Goal: Task Accomplishment & Management: Complete application form

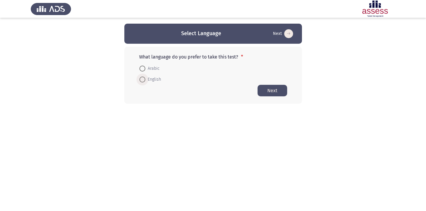
click at [143, 77] on span at bounding box center [142, 80] width 6 height 6
click at [143, 77] on input "English" at bounding box center [142, 80] width 6 height 6
radio input "true"
click at [271, 92] on button "Next" at bounding box center [272, 91] width 30 height 12
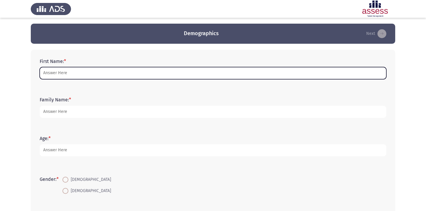
click at [120, 71] on input "First Name: *" at bounding box center [213, 73] width 346 height 12
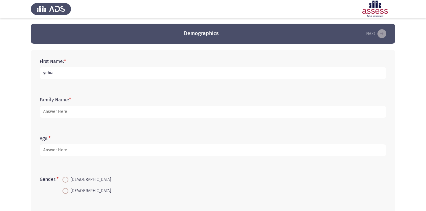
click at [125, 69] on input "yehia" at bounding box center [213, 73] width 346 height 12
type input "yehia"
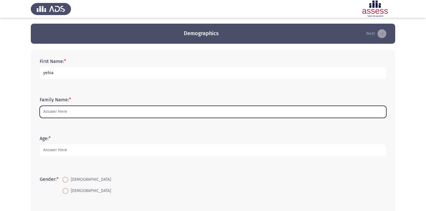
click at [87, 115] on input "Family Name: *" at bounding box center [213, 112] width 346 height 12
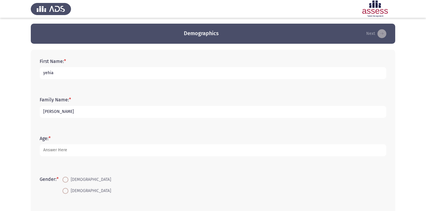
click at [84, 137] on form "Age: *" at bounding box center [213, 146] width 346 height 21
click at [46, 113] on input "[PERSON_NAME]" at bounding box center [213, 112] width 346 height 12
click at [46, 112] on input "[PERSON_NAME]" at bounding box center [213, 112] width 346 height 12
type input "[PERSON_NAME]"
click at [45, 74] on input "yehia" at bounding box center [213, 73] width 346 height 12
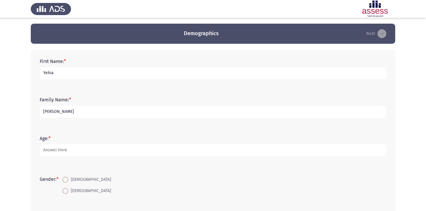
type input "Yehia"
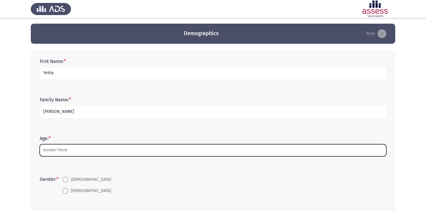
click at [76, 152] on input "Age: *" at bounding box center [213, 150] width 346 height 12
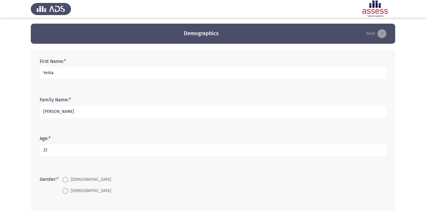
type input "22"
click at [68, 180] on span at bounding box center [65, 180] width 6 height 6
click at [68, 180] on input "[DEMOGRAPHIC_DATA]" at bounding box center [65, 180] width 6 height 6
radio input "true"
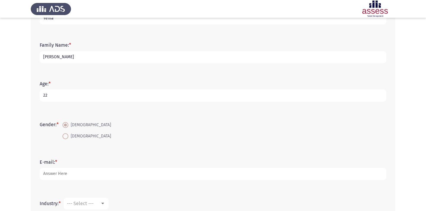
scroll to position [60, 0]
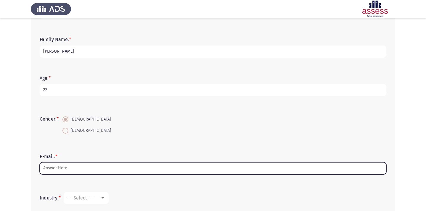
click at [69, 169] on input "E-mail: *" at bounding box center [213, 168] width 346 height 12
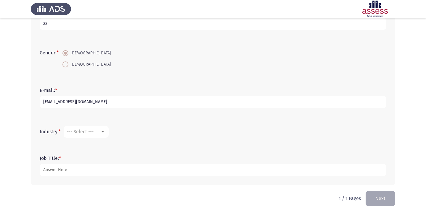
scroll to position [129, 0]
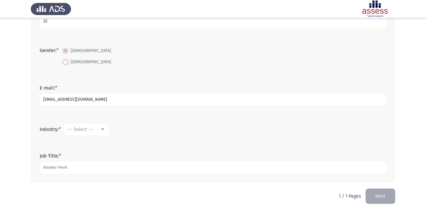
type input "[EMAIL_ADDRESS][DOMAIN_NAME]"
click at [95, 117] on div "Industry: * --- Select ---" at bounding box center [213, 130] width 352 height 30
click at [95, 127] on div "--- Select ---" at bounding box center [83, 130] width 33 height 6
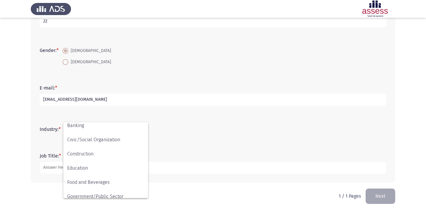
scroll to position [67, 0]
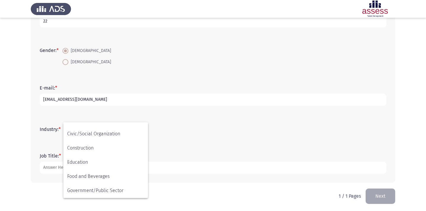
click at [164, 146] on div at bounding box center [213, 105] width 426 height 211
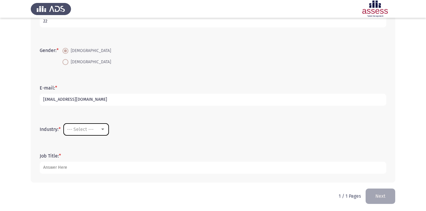
click at [97, 132] on div "--- Select ---" at bounding box center [83, 130] width 33 height 6
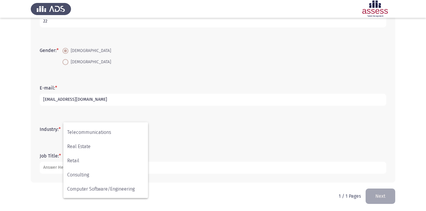
scroll to position [194, 0]
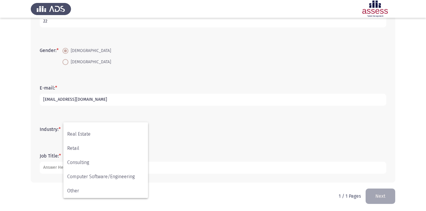
click at [164, 133] on div at bounding box center [213, 105] width 426 height 211
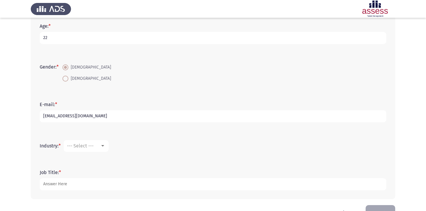
scroll to position [120, 0]
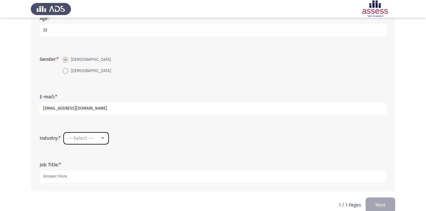
click at [100, 143] on mat-select "--- Select ---" at bounding box center [86, 139] width 45 height 12
click at [100, 139] on div "--- Select ---" at bounding box center [83, 138] width 33 height 6
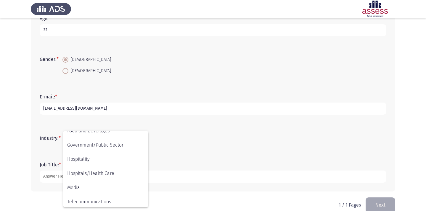
scroll to position [194, 0]
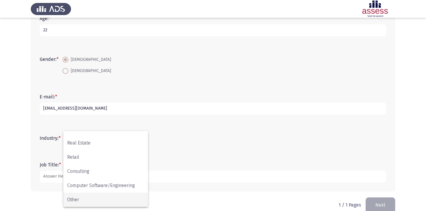
click at [90, 200] on span "Other" at bounding box center [105, 200] width 77 height 14
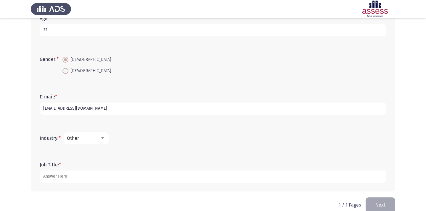
click at [94, 138] on div "Other" at bounding box center [83, 138] width 33 height 6
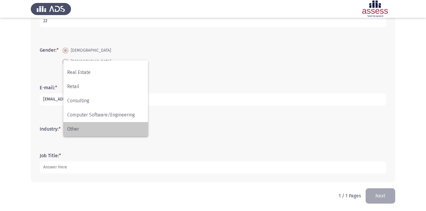
click at [99, 126] on span "Other" at bounding box center [105, 129] width 77 height 14
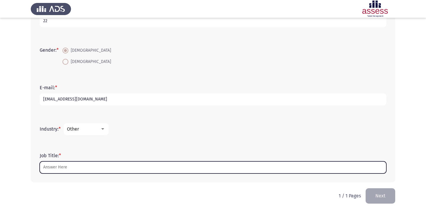
click at [81, 172] on input "Job Title: *" at bounding box center [213, 168] width 346 height 12
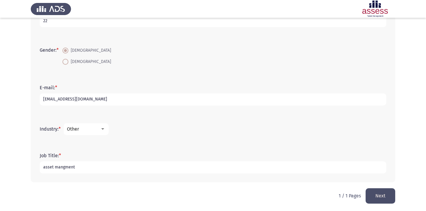
click at [72, 168] on input "asset mangment" at bounding box center [213, 168] width 346 height 12
click at [83, 165] on input "asset mangment" at bounding box center [213, 168] width 346 height 12
click at [68, 165] on input "asset mangement" at bounding box center [213, 168] width 346 height 12
click at [70, 169] on input "asset mangement" at bounding box center [213, 168] width 346 height 12
click at [86, 166] on input "asset manament ent" at bounding box center [213, 168] width 346 height 12
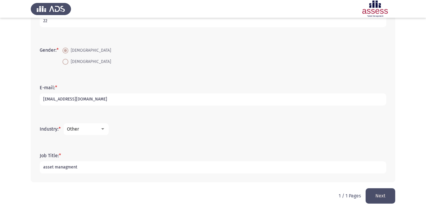
click at [67, 168] on input "asset managment" at bounding box center [213, 168] width 346 height 12
click at [90, 168] on input "asset management" at bounding box center [213, 168] width 346 height 12
type input "asset management"
click at [103, 181] on div "Job Title: * asset management" at bounding box center [213, 163] width 352 height 38
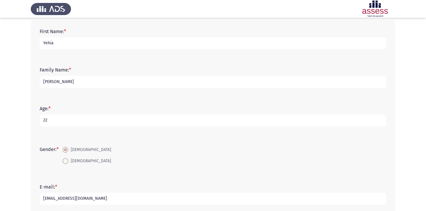
scroll to position [0, 0]
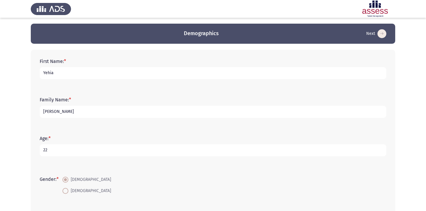
click at [382, 32] on icon "load next page" at bounding box center [381, 33] width 9 height 9
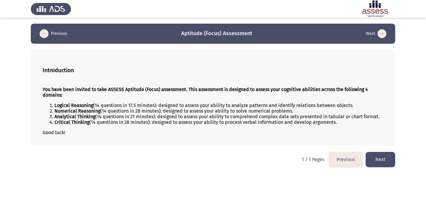
click at [389, 167] on button "Next" at bounding box center [380, 159] width 30 height 15
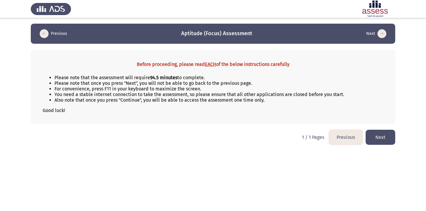
click at [337, 141] on button "Previous" at bounding box center [346, 137] width 34 height 15
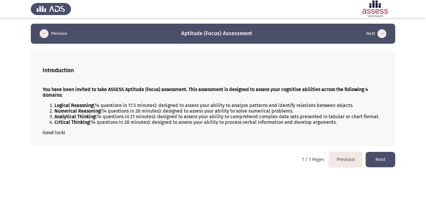
click at [343, 154] on button "Previous" at bounding box center [346, 159] width 34 height 15
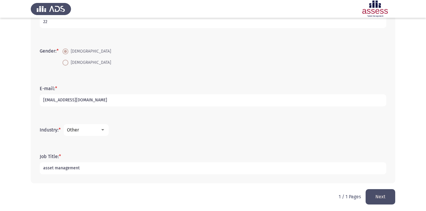
scroll to position [130, 0]
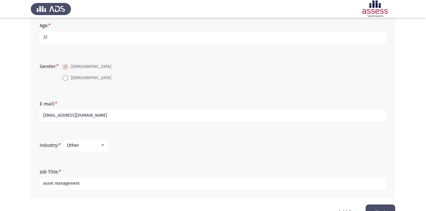
scroll to position [130, 0]
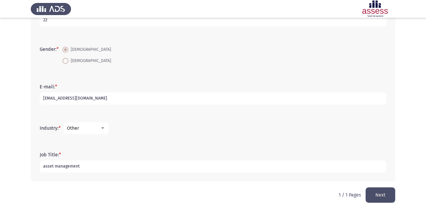
click at [380, 198] on button "Next" at bounding box center [380, 195] width 30 height 15
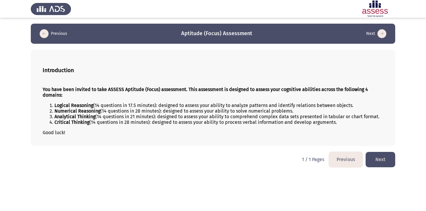
click at [384, 157] on button "Next" at bounding box center [380, 159] width 30 height 15
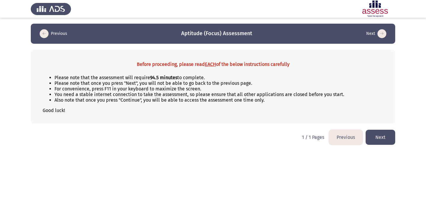
click at [382, 137] on button "Next" at bounding box center [380, 137] width 30 height 15
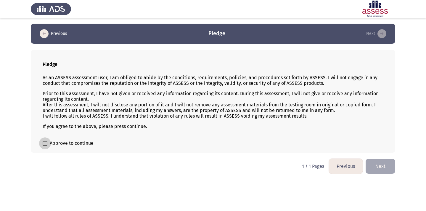
click at [48, 143] on label "Approve to continue" at bounding box center [68, 143] width 51 height 7
click at [45, 146] on input "Approve to continue" at bounding box center [45, 146] width 0 height 0
checkbox input "true"
click at [379, 171] on button "Next" at bounding box center [380, 166] width 30 height 15
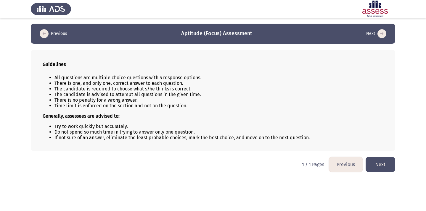
click at [379, 171] on button "Next" at bounding box center [380, 164] width 30 height 15
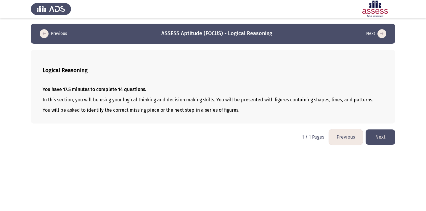
click at [381, 142] on button "Next" at bounding box center [380, 137] width 30 height 15
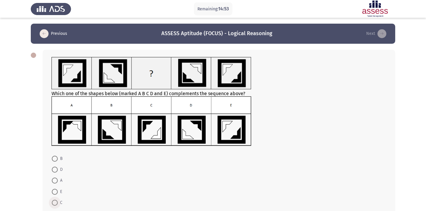
click at [54, 201] on span at bounding box center [55, 203] width 6 height 6
click at [54, 201] on input "C" at bounding box center [55, 203] width 6 height 6
radio input "true"
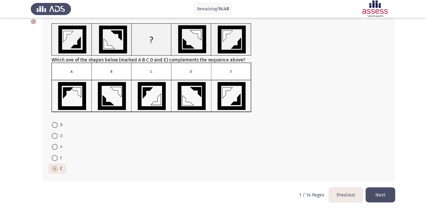
click at [381, 192] on button "Next" at bounding box center [380, 195] width 30 height 15
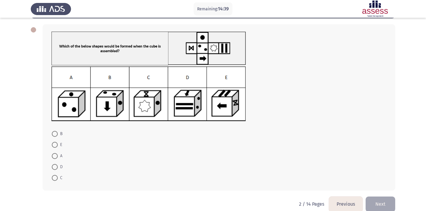
scroll to position [26, 0]
click at [53, 144] on span at bounding box center [55, 145] width 6 height 6
click at [53, 144] on input "E" at bounding box center [55, 145] width 6 height 6
radio input "true"
click at [382, 206] on button "Next" at bounding box center [380, 203] width 30 height 15
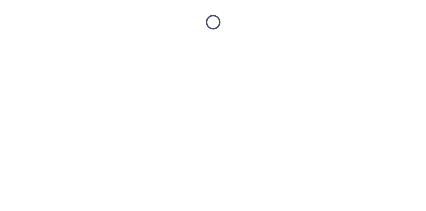
scroll to position [0, 0]
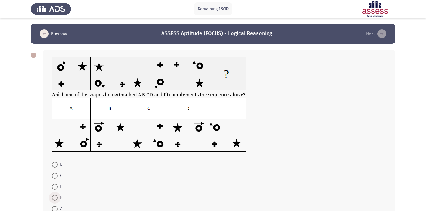
click at [56, 198] on span at bounding box center [55, 198] width 6 height 6
click at [56, 198] on input "B" at bounding box center [55, 198] width 6 height 6
radio input "true"
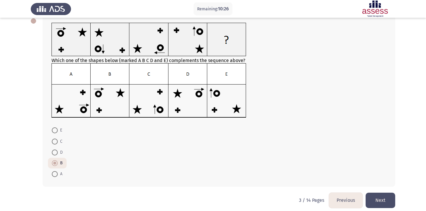
scroll to position [40, 0]
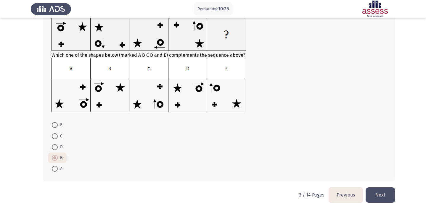
click at [383, 193] on button "Next" at bounding box center [380, 195] width 30 height 15
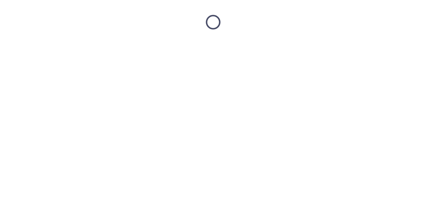
scroll to position [0, 0]
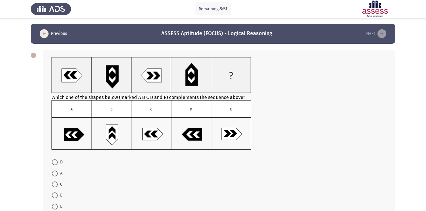
click at [54, 185] on span at bounding box center [55, 185] width 6 height 6
click at [54, 185] on input "C" at bounding box center [55, 185] width 6 height 6
radio input "true"
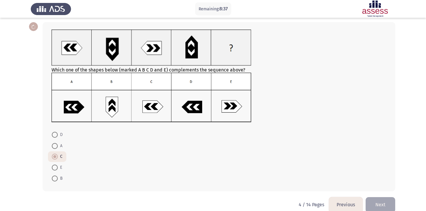
scroll to position [28, 0]
click at [386, 202] on button "Next" at bounding box center [380, 204] width 30 height 15
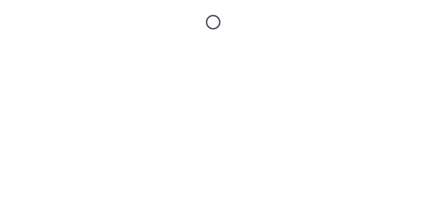
scroll to position [0, 0]
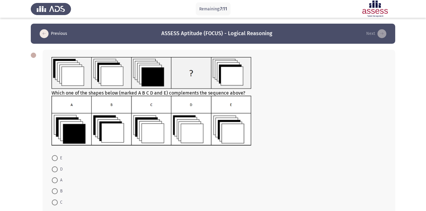
click at [55, 204] on span at bounding box center [55, 203] width 6 height 6
click at [55, 204] on input "C" at bounding box center [55, 203] width 6 height 6
radio input "true"
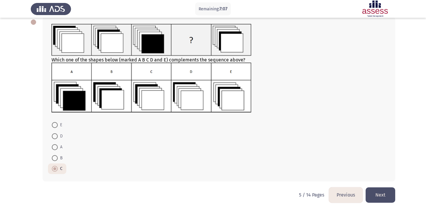
click at [392, 194] on button "Next" at bounding box center [380, 195] width 30 height 15
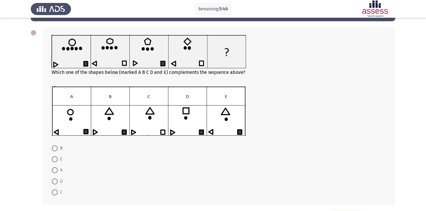
scroll to position [21, 0]
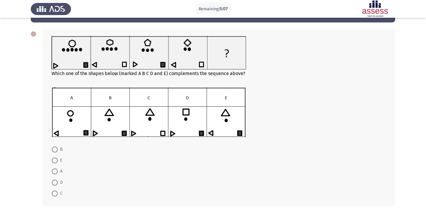
click at [56, 153] on mat-radio-button "B" at bounding box center [57, 149] width 18 height 11
click at [54, 150] on span at bounding box center [55, 150] width 6 height 6
click at [54, 150] on input "B" at bounding box center [55, 150] width 6 height 6
radio input "true"
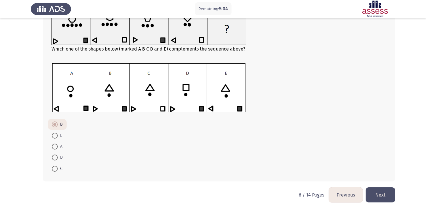
click at [384, 195] on button "Next" at bounding box center [380, 195] width 30 height 15
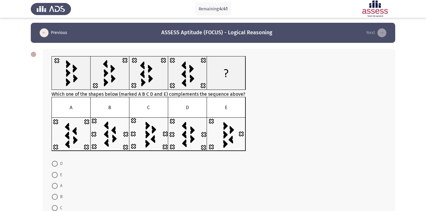
scroll to position [17, 0]
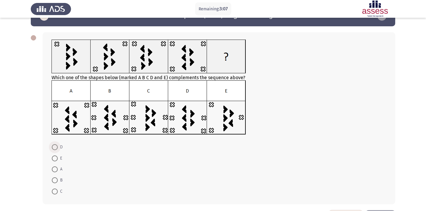
click at [55, 148] on span at bounding box center [55, 147] width 6 height 6
click at [55, 148] on input "D" at bounding box center [55, 147] width 6 height 6
radio input "true"
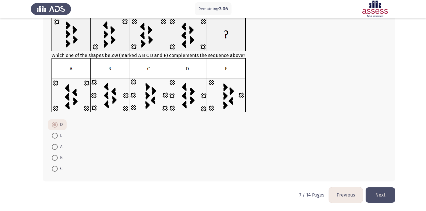
click at [380, 194] on button "Next" at bounding box center [380, 195] width 30 height 15
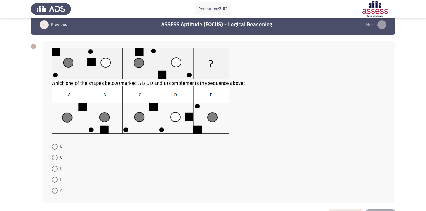
scroll to position [8, 0]
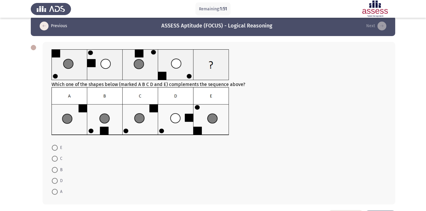
click at [57, 172] on span at bounding box center [55, 170] width 6 height 6
click at [57, 172] on input "B" at bounding box center [55, 170] width 6 height 6
radio input "true"
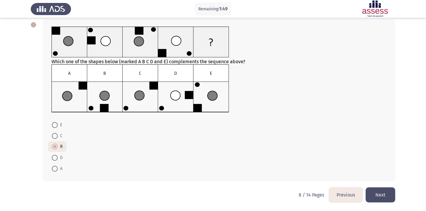
click at [381, 197] on button "Next" at bounding box center [380, 195] width 30 height 15
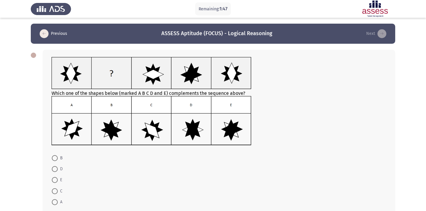
scroll to position [33, 0]
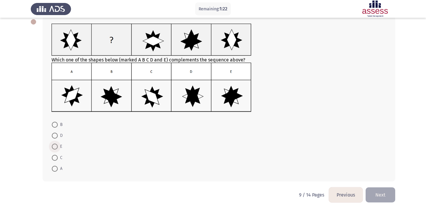
click at [61, 146] on span "E" at bounding box center [60, 146] width 4 height 7
click at [58, 146] on input "E" at bounding box center [55, 147] width 6 height 6
radio input "true"
click at [54, 155] on span at bounding box center [55, 158] width 6 height 6
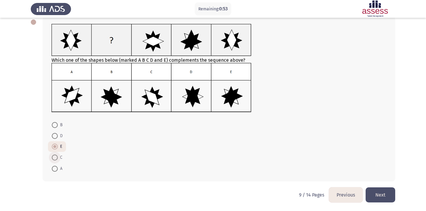
click at [54, 155] on input "C" at bounding box center [55, 158] width 6 height 6
radio input "true"
click at [379, 193] on button "Next" at bounding box center [380, 195] width 30 height 15
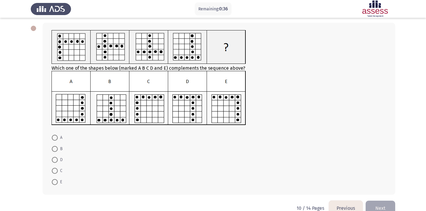
scroll to position [40, 0]
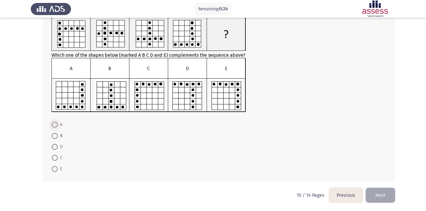
click at [54, 126] on span at bounding box center [55, 125] width 6 height 6
click at [54, 126] on input "A" at bounding box center [55, 125] width 6 height 6
radio input "true"
click at [392, 199] on button "Next" at bounding box center [380, 195] width 30 height 15
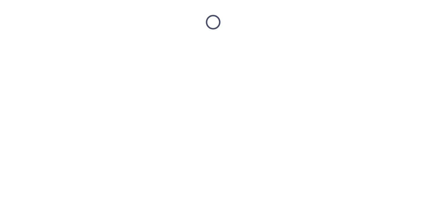
scroll to position [0, 0]
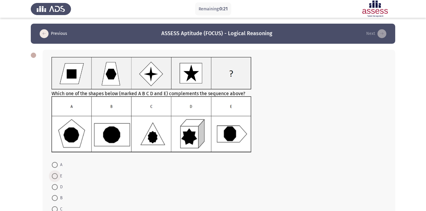
click at [55, 173] on span at bounding box center [55, 176] width 6 height 6
click at [55, 173] on input "E" at bounding box center [55, 176] width 6 height 6
radio input "true"
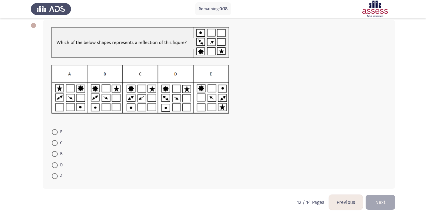
scroll to position [37, 0]
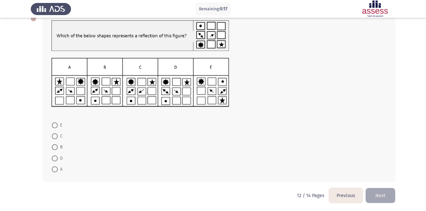
click at [51, 155] on mat-radio-button "D" at bounding box center [57, 158] width 19 height 11
click at [55, 148] on span at bounding box center [55, 147] width 6 height 6
click at [55, 148] on input "B" at bounding box center [55, 147] width 6 height 6
radio input "true"
click at [372, 194] on button "Next" at bounding box center [380, 195] width 30 height 15
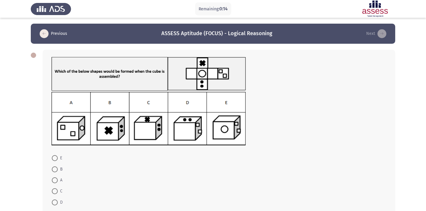
scroll to position [33, 0]
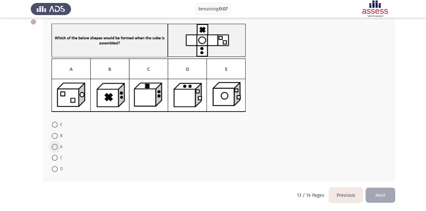
click at [56, 148] on span at bounding box center [55, 147] width 6 height 6
click at [56, 148] on input "A" at bounding box center [55, 147] width 6 height 6
radio input "true"
click at [378, 192] on button "Next" at bounding box center [380, 195] width 30 height 15
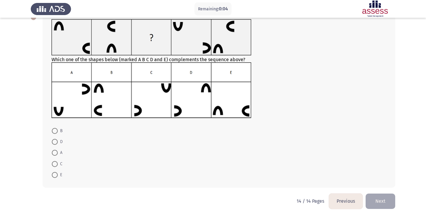
scroll to position [39, 0]
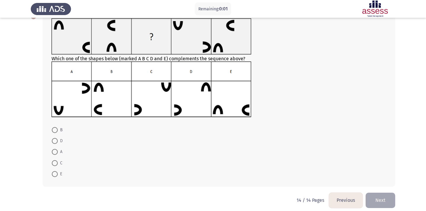
click at [49, 153] on mat-radio-button "A" at bounding box center [57, 151] width 18 height 11
click at [52, 152] on span at bounding box center [55, 152] width 6 height 6
click at [52, 152] on input "A" at bounding box center [55, 152] width 6 height 6
radio input "true"
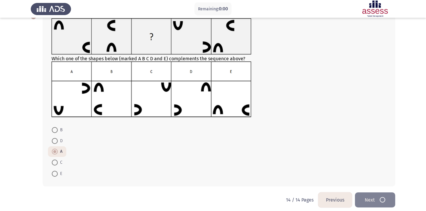
scroll to position [0, 0]
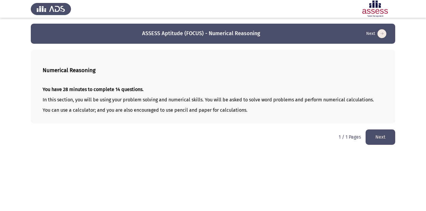
click at [391, 138] on button "Next" at bounding box center [380, 137] width 30 height 15
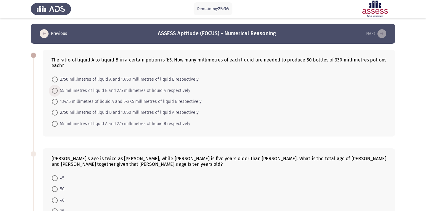
click at [82, 91] on span "55 millimetres of liquid B and 275 millimetres of liquid A respectively" at bounding box center [124, 90] width 133 height 7
click at [58, 91] on input "55 millimetres of liquid B and 275 millimetres of liquid A respectively" at bounding box center [55, 91] width 6 height 6
radio input "true"
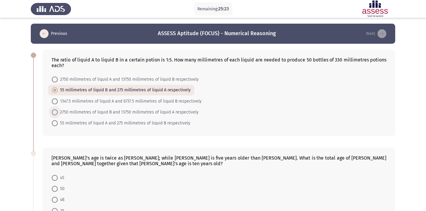
click at [162, 110] on span "2750 millimetres of liquid B and 13750 millimetres of liquid A respectively" at bounding box center [128, 112] width 141 height 7
click at [58, 110] on input "2750 millimetres of liquid B and 13750 millimetres of liquid A respectively" at bounding box center [55, 112] width 6 height 6
radio input "true"
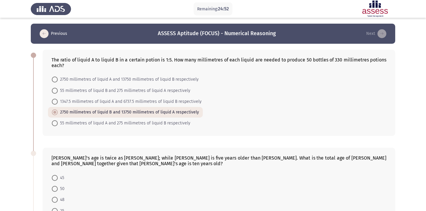
click at [53, 78] on span at bounding box center [55, 80] width 6 height 6
click at [53, 78] on input "2750 millimetres of liquid A and 13750 millimetres of liquid B respectively" at bounding box center [55, 80] width 6 height 6
radio input "true"
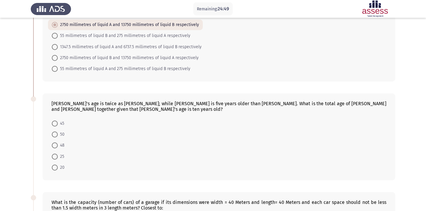
scroll to position [56, 0]
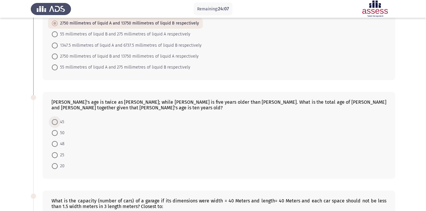
click at [56, 122] on span at bounding box center [55, 122] width 6 height 6
click at [56, 122] on input "45" at bounding box center [55, 122] width 6 height 6
radio input "true"
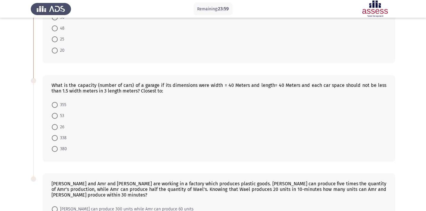
scroll to position [172, 0]
click at [70, 98] on div "What is the capacity (number of cars) of a garage if its dimensions were width …" at bounding box center [219, 118] width 352 height 87
click at [53, 105] on span at bounding box center [55, 104] width 6 height 6
click at [53, 105] on input "355" at bounding box center [55, 104] width 6 height 6
radio input "true"
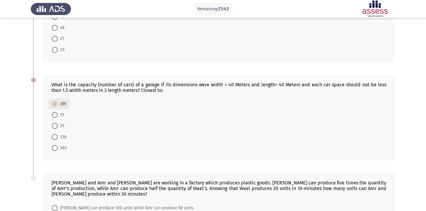
drag, startPoint x: 157, startPoint y: 96, endPoint x: 151, endPoint y: 86, distance: 11.6
click at [151, 86] on div "What is the capacity (number of cars) of a garage if its dimensions were width …" at bounding box center [219, 118] width 352 height 86
drag, startPoint x: 156, startPoint y: 93, endPoint x: 143, endPoint y: 86, distance: 13.9
click at [143, 86] on div "What is the capacity (number of cars) of a garage if its dimensions were width …" at bounding box center [218, 87] width 335 height 11
click at [146, 90] on div "What is the capacity (number of cars) of a garage if its dimensions were width …" at bounding box center [218, 87] width 335 height 11
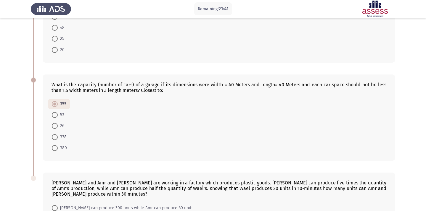
click at [146, 90] on div "What is the capacity (number of cars) of a garage if its dimensions were width …" at bounding box center [218, 87] width 335 height 11
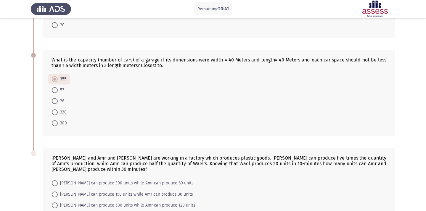
scroll to position [199, 0]
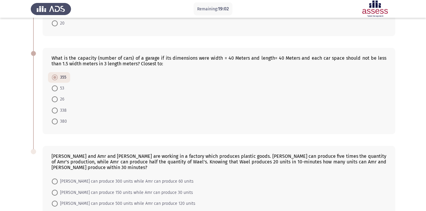
click at [57, 110] on span at bounding box center [55, 111] width 6 height 6
click at [57, 110] on input "338" at bounding box center [55, 111] width 6 height 6
radio input "true"
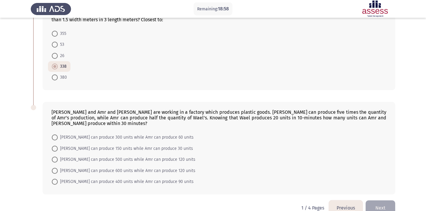
scroll to position [255, 0]
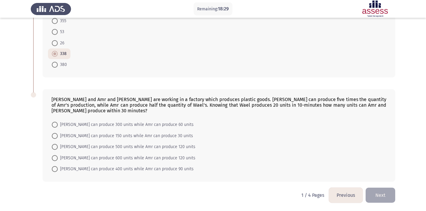
drag, startPoint x: 220, startPoint y: 101, endPoint x: 235, endPoint y: 12, distance: 90.5
click at [104, 142] on mat-radio-button "Ahmed can produce 500 units while Amr can produce 120 units" at bounding box center [123, 146] width 151 height 11
click at [107, 137] on span "Ahmed can produce 150 units while Amr can produce 30 units" at bounding box center [125, 136] width 135 height 7
click at [58, 137] on input "Ahmed can produce 150 units while Amr can produce 30 units" at bounding box center [55, 136] width 6 height 6
radio input "true"
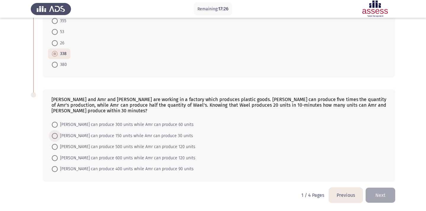
scroll to position [255, 0]
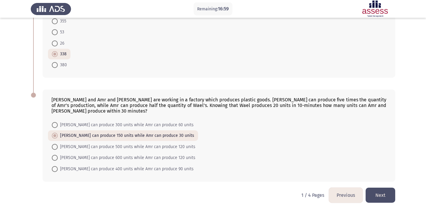
click at [383, 196] on button "Next" at bounding box center [380, 195] width 30 height 15
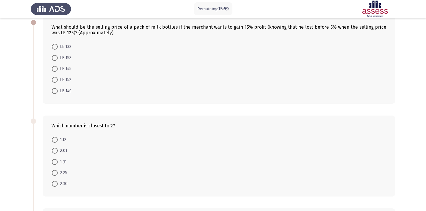
scroll to position [44, 0]
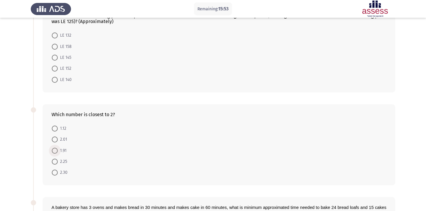
click at [63, 152] on span "1.91" at bounding box center [62, 150] width 9 height 7
click at [58, 152] on input "1.91" at bounding box center [55, 151] width 6 height 6
radio input "true"
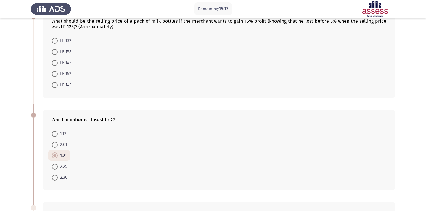
scroll to position [41, 0]
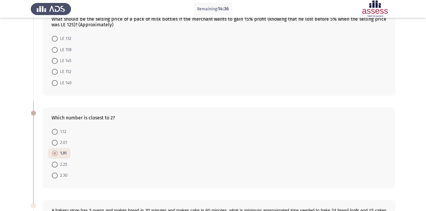
click at [67, 72] on span "LE 152" at bounding box center [65, 71] width 14 height 7
click at [58, 72] on input "LE 152" at bounding box center [55, 72] width 6 height 6
radio input "true"
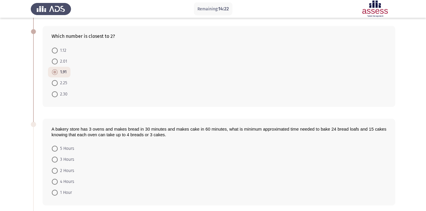
scroll to position [121, 0]
click at [61, 62] on span "2.01" at bounding box center [62, 62] width 9 height 7
click at [58, 62] on input "2.01" at bounding box center [55, 62] width 6 height 6
radio input "true"
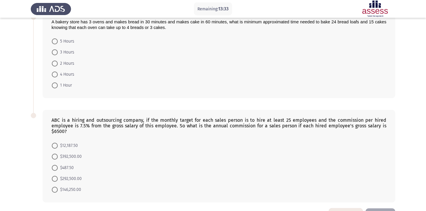
scroll to position [229, 0]
click at [77, 189] on span "$146,250.00" at bounding box center [69, 190] width 23 height 7
click at [58, 189] on input "$146,250.00" at bounding box center [55, 190] width 6 height 6
radio input "true"
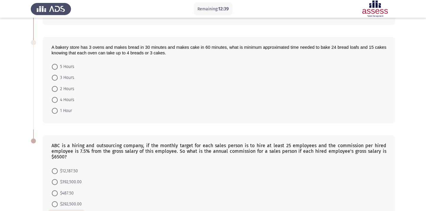
scroll to position [196, 0]
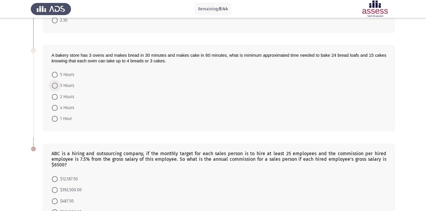
click at [64, 88] on span "3 Hours" at bounding box center [66, 85] width 17 height 7
click at [58, 88] on input "3 Hours" at bounding box center [55, 86] width 6 height 6
radio input "true"
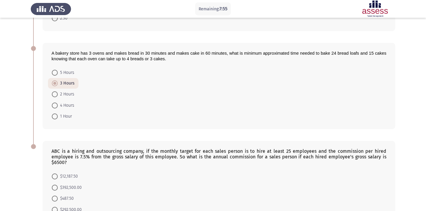
scroll to position [249, 0]
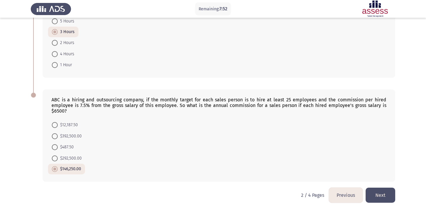
click at [379, 193] on button "Next" at bounding box center [380, 195] width 30 height 15
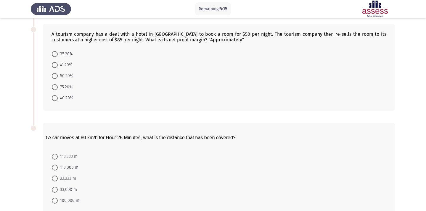
scroll to position [225, 0]
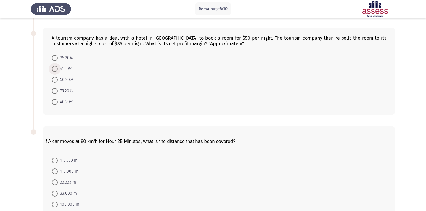
click at [71, 70] on span "41.20%" at bounding box center [65, 68] width 14 height 7
click at [58, 70] on input "41.20%" at bounding box center [55, 69] width 6 height 6
radio input "true"
click at [69, 193] on span "33,000 m" at bounding box center [67, 193] width 19 height 7
click at [58, 193] on input "33,000 m" at bounding box center [55, 193] width 6 height 6
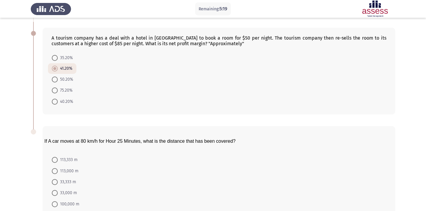
radio input "true"
click at [66, 180] on span "33,333 m" at bounding box center [67, 182] width 18 height 7
click at [58, 180] on input "33,333 m" at bounding box center [55, 182] width 6 height 6
radio input "true"
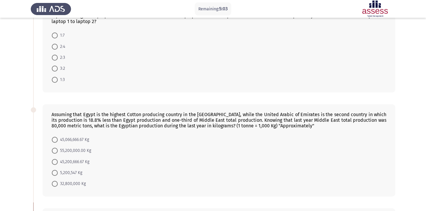
scroll to position [40, 0]
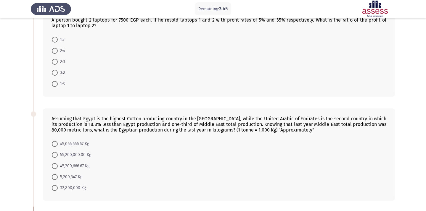
click at [56, 39] on span at bounding box center [55, 40] width 6 height 6
click at [56, 39] on input "1:7" at bounding box center [55, 40] width 6 height 6
radio input "true"
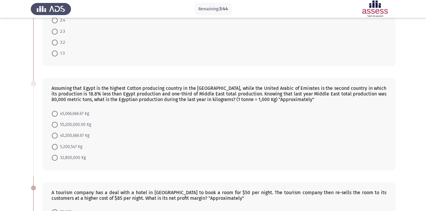
scroll to position [77, 0]
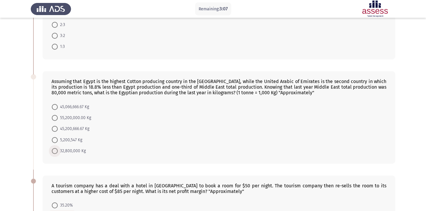
click at [75, 151] on span "32,800,000 Kg" at bounding box center [72, 151] width 28 height 7
click at [58, 151] on input "32,800,000 Kg" at bounding box center [55, 151] width 6 height 6
radio input "true"
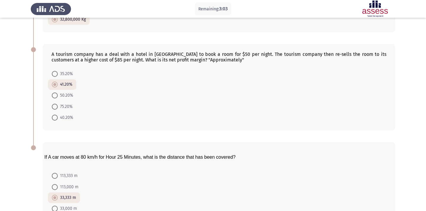
scroll to position [259, 0]
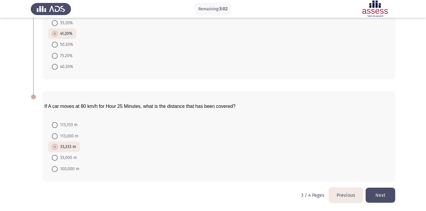
click at [393, 189] on button "Next" at bounding box center [380, 195] width 30 height 15
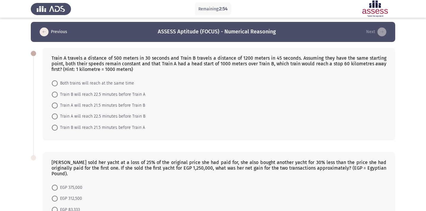
scroll to position [0, 0]
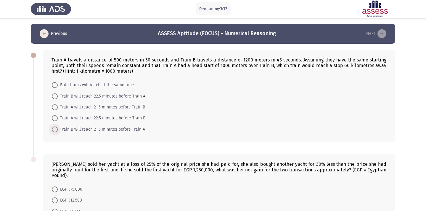
click at [125, 130] on span "Train B will reach 21.5 minutes before Train A" at bounding box center [101, 129] width 87 height 7
click at [58, 130] on input "Train B will reach 21.5 minutes before Train A" at bounding box center [55, 130] width 6 height 6
radio input "true"
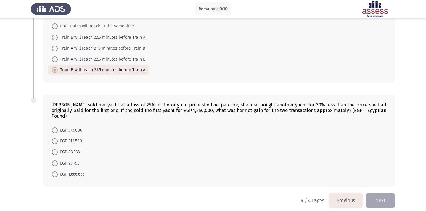
click at [56, 140] on mat-radio-button "EGP 312,500" at bounding box center [67, 141] width 38 height 11
click at [56, 149] on label "EGP 83,333" at bounding box center [66, 152] width 28 height 7
click at [56, 149] on input "EGP 83,333" at bounding box center [55, 152] width 6 height 6
radio input "true"
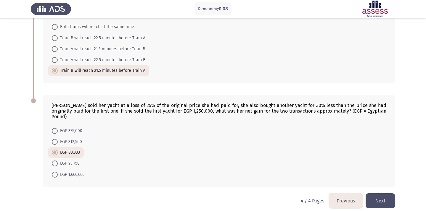
click at [390, 195] on button "Next" at bounding box center [380, 200] width 30 height 15
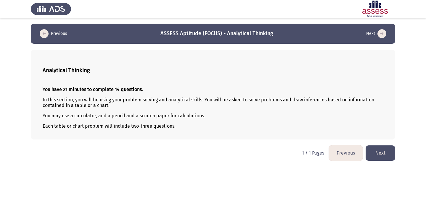
click at [378, 154] on button "Next" at bounding box center [380, 153] width 30 height 15
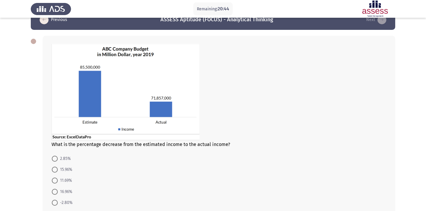
scroll to position [9, 0]
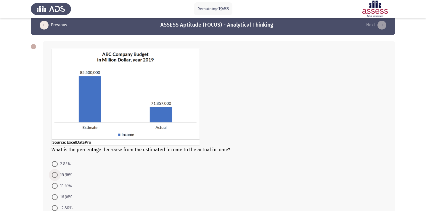
click at [63, 175] on span "15.96%" at bounding box center [65, 175] width 14 height 7
click at [58, 175] on input "15.96%" at bounding box center [55, 175] width 6 height 6
radio input "true"
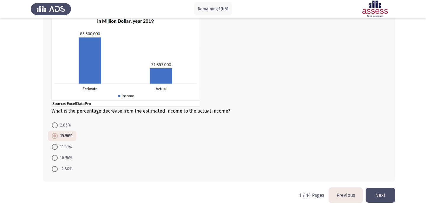
click at [370, 191] on button "Next" at bounding box center [380, 195] width 30 height 15
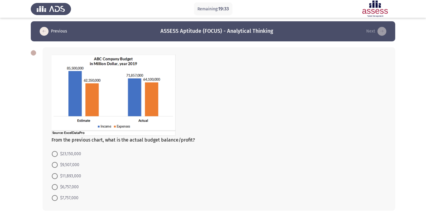
scroll to position [32, 0]
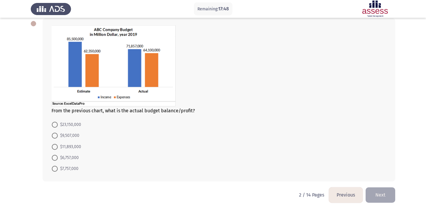
click at [53, 171] on span at bounding box center [55, 169] width 6 height 6
click at [53, 171] on input "$7,757,000" at bounding box center [55, 169] width 6 height 6
radio input "true"
click at [373, 191] on button "Next" at bounding box center [380, 195] width 30 height 15
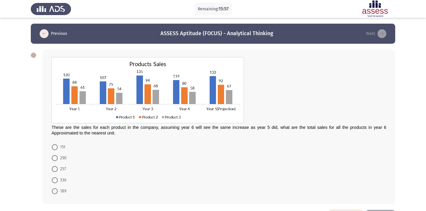
scroll to position [22, 0]
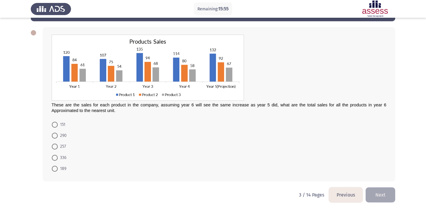
click at [56, 156] on span at bounding box center [55, 158] width 6 height 6
click at [56, 156] on input "336" at bounding box center [55, 158] width 6 height 6
radio input "true"
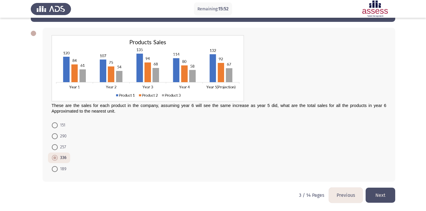
click at [382, 196] on button "Next" at bounding box center [380, 195] width 30 height 15
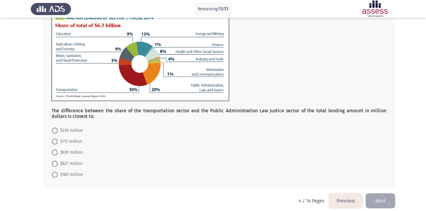
scroll to position [58, 0]
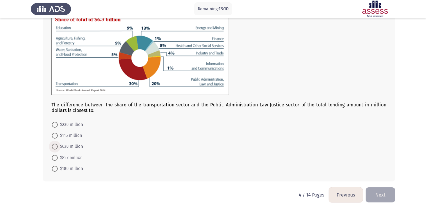
click at [75, 149] on span "$630 million" at bounding box center [70, 146] width 25 height 7
click at [58, 149] on input "$630 million" at bounding box center [55, 147] width 6 height 6
radio input "true"
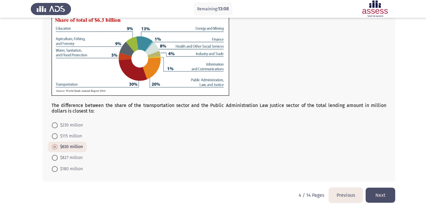
click at [377, 195] on button "Next" at bounding box center [380, 195] width 30 height 15
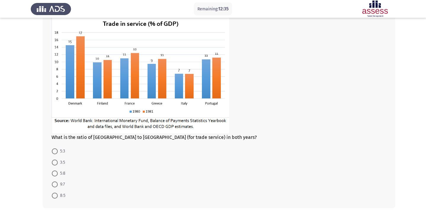
scroll to position [39, 0]
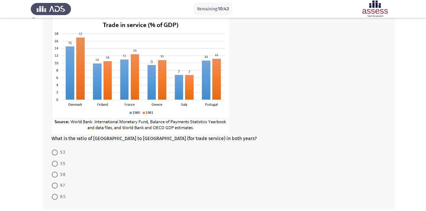
click at [63, 176] on span "5:8" at bounding box center [62, 174] width 8 height 7
click at [58, 176] on input "5:8" at bounding box center [55, 175] width 6 height 6
radio input "true"
click at [59, 193] on span "8:5" at bounding box center [62, 196] width 8 height 7
click at [58, 193] on input "8:5" at bounding box center [55, 196] width 6 height 6
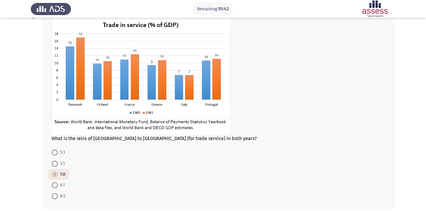
radio input "true"
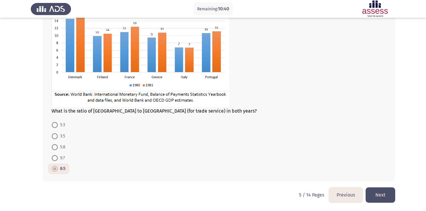
click at [381, 198] on button "Next" at bounding box center [380, 195] width 30 height 15
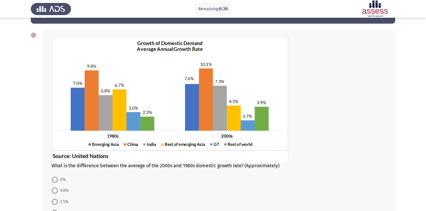
scroll to position [34, 0]
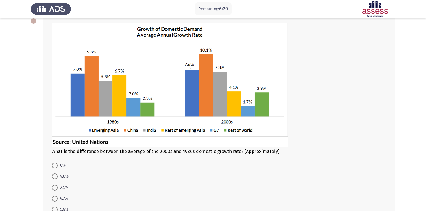
click at [54, 169] on label "0%" at bounding box center [59, 165] width 14 height 7
click at [54, 169] on input "0%" at bounding box center [55, 166] width 6 height 6
radio input "true"
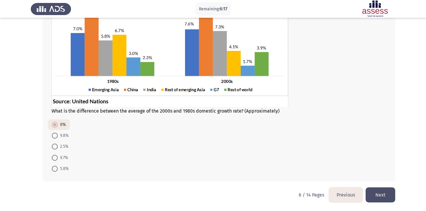
click at [386, 195] on button "Next" at bounding box center [380, 195] width 30 height 15
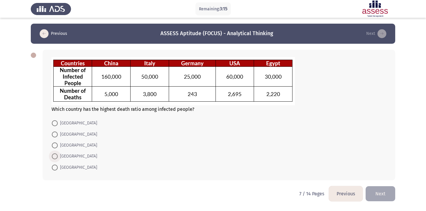
click at [56, 155] on span at bounding box center [55, 157] width 6 height 6
click at [56, 155] on input "Germany" at bounding box center [55, 157] width 6 height 6
radio input "true"
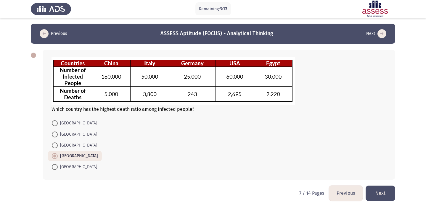
click at [376, 199] on button "Next" at bounding box center [380, 193] width 30 height 15
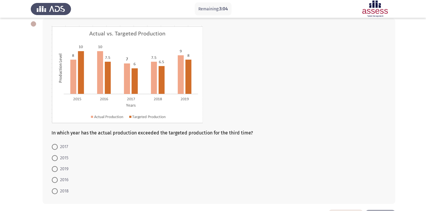
scroll to position [21, 0]
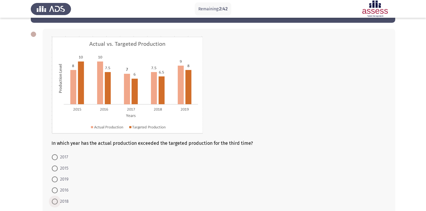
click at [60, 202] on span "2018" at bounding box center [63, 201] width 11 height 7
click at [58, 202] on input "2018" at bounding box center [55, 202] width 6 height 6
radio input "true"
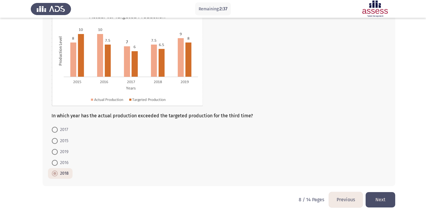
scroll to position [52, 0]
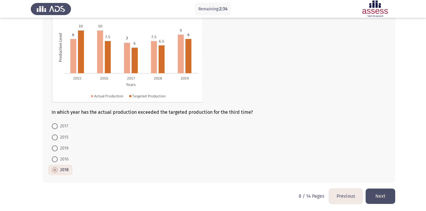
click at [378, 194] on button "Next" at bounding box center [380, 196] width 30 height 15
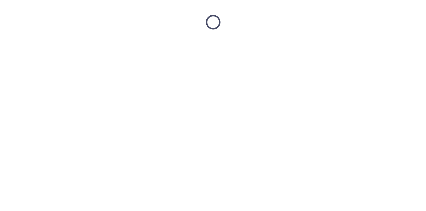
scroll to position [0, 0]
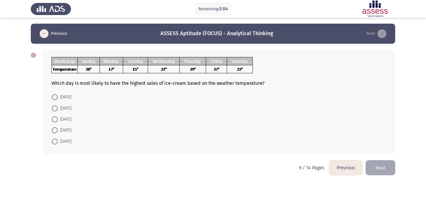
click at [69, 102] on mat-radio-button "Thursday" at bounding box center [61, 97] width 27 height 11
click at [71, 98] on span "Thursday" at bounding box center [65, 97] width 14 height 7
click at [58, 98] on input "Thursday" at bounding box center [55, 97] width 6 height 6
radio input "true"
click at [376, 166] on button "Next" at bounding box center [380, 167] width 30 height 15
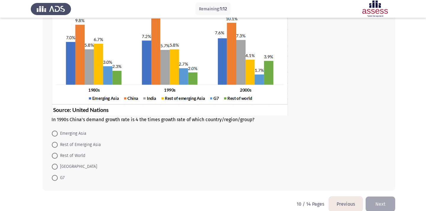
scroll to position [66, 0]
click at [59, 176] on span "G7" at bounding box center [61, 177] width 7 height 7
click at [58, 176] on input "G7" at bounding box center [55, 178] width 6 height 6
radio input "true"
click at [377, 205] on button "Next" at bounding box center [380, 203] width 30 height 15
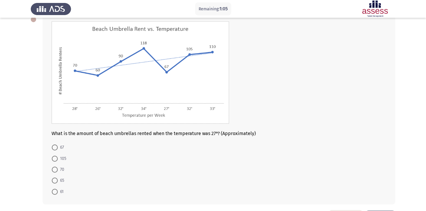
scroll to position [37, 0]
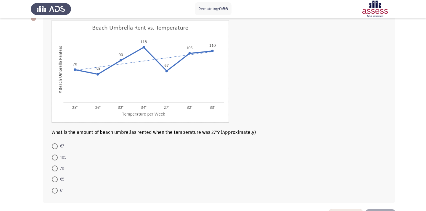
click at [55, 151] on mat-radio-button "67" at bounding box center [58, 146] width 20 height 11
click at [55, 148] on span at bounding box center [55, 146] width 6 height 6
click at [55, 148] on input "67" at bounding box center [55, 146] width 6 height 6
radio input "true"
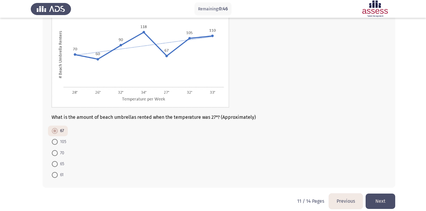
scroll to position [57, 0]
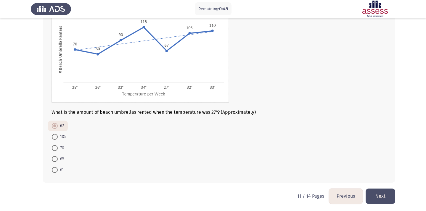
click at [385, 197] on button "Next" at bounding box center [380, 196] width 30 height 15
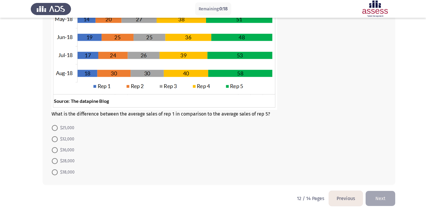
scroll to position [136, 0]
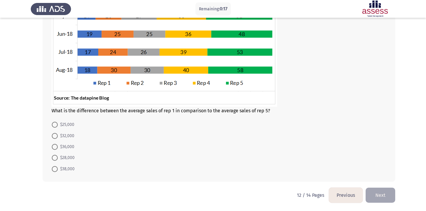
click at [61, 143] on mat-radio-button "$36,000" at bounding box center [63, 146] width 30 height 11
click at [61, 148] on span "$36,000" at bounding box center [66, 146] width 17 height 7
click at [58, 148] on input "$36,000" at bounding box center [55, 147] width 6 height 6
radio input "true"
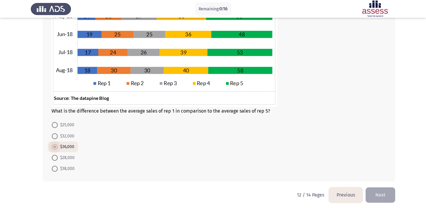
scroll to position [136, 0]
click at [388, 196] on button "Next" at bounding box center [380, 195] width 30 height 15
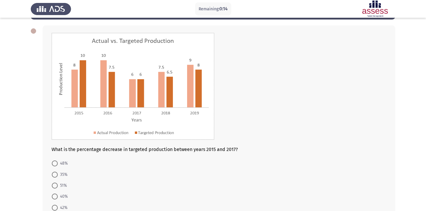
scroll to position [37, 0]
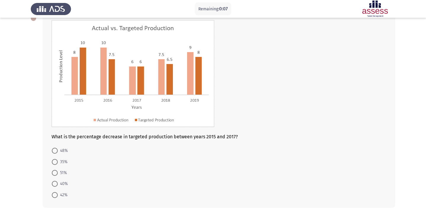
click at [55, 186] on span at bounding box center [55, 184] width 6 height 6
click at [55, 186] on input "40%" at bounding box center [55, 184] width 6 height 6
radio input "true"
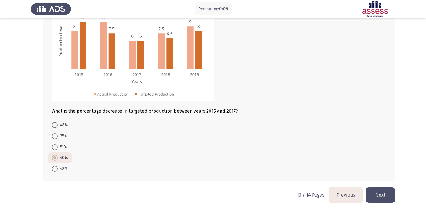
click at [380, 194] on button "Next" at bounding box center [380, 195] width 30 height 15
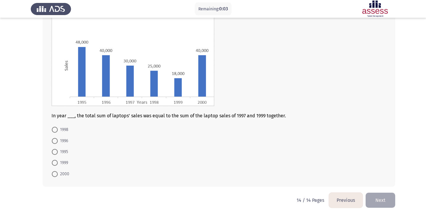
scroll to position [59, 0]
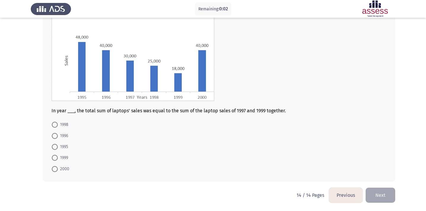
click at [55, 138] on span at bounding box center [55, 136] width 6 height 6
click at [55, 138] on input "1996" at bounding box center [55, 136] width 6 height 6
radio input "true"
click at [377, 199] on button "Next" at bounding box center [380, 195] width 30 height 15
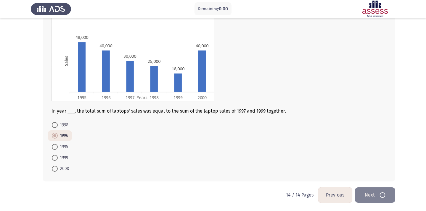
scroll to position [0, 0]
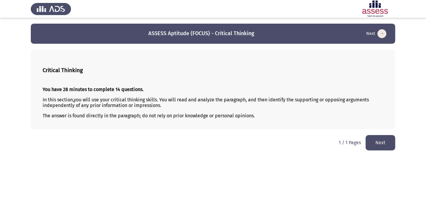
click at [380, 140] on button "Next" at bounding box center [380, 142] width 30 height 15
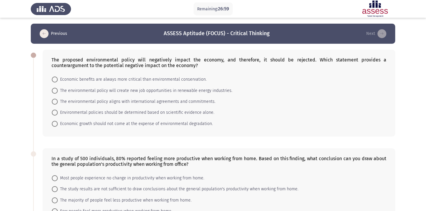
click at [56, 124] on span at bounding box center [55, 124] width 6 height 6
click at [56, 124] on input "Economic growth should not come at the expense of environmental degradation." at bounding box center [55, 124] width 6 height 6
radio input "true"
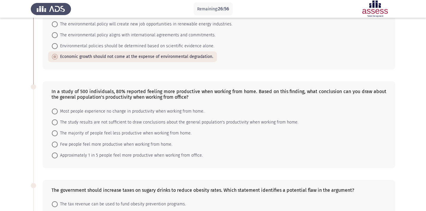
scroll to position [68, 0]
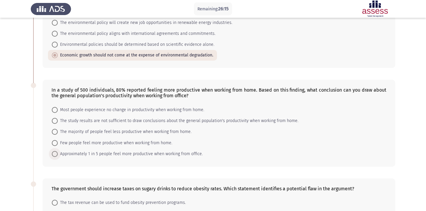
click at [53, 154] on span at bounding box center [55, 154] width 6 height 6
click at [53, 154] on input "Approximately 1 in 5 people feel more productive when working from office." at bounding box center [55, 154] width 6 height 6
radio input "true"
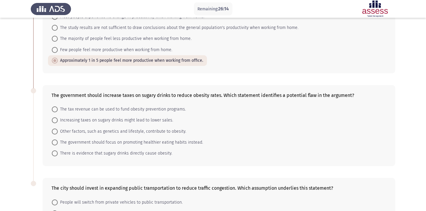
scroll to position [165, 0]
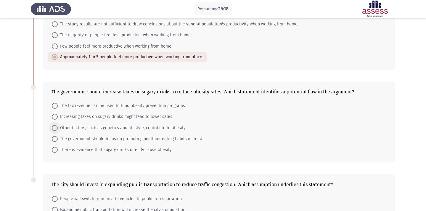
click at [55, 128] on span at bounding box center [55, 128] width 6 height 6
click at [55, 128] on input "Other factors, such as genetics and lifestyle, contribute to obesity." at bounding box center [55, 128] width 6 height 6
radio input "true"
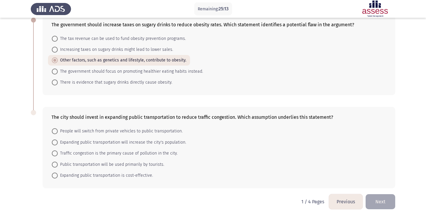
scroll to position [238, 0]
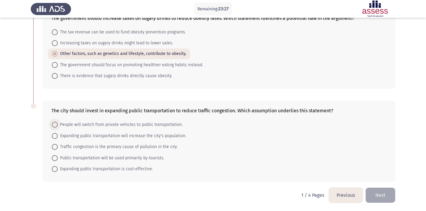
click at [57, 124] on span at bounding box center [55, 125] width 6 height 6
click at [57, 124] on input "People will switch from private vehicles to public transportation." at bounding box center [55, 125] width 6 height 6
radio input "true"
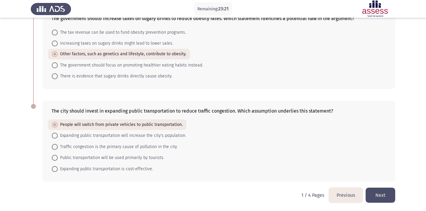
click at [382, 193] on button "Next" at bounding box center [380, 195] width 30 height 15
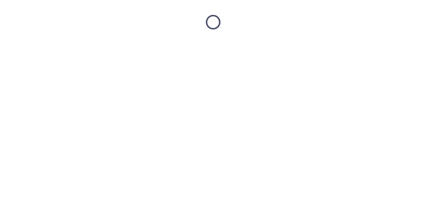
scroll to position [0, 0]
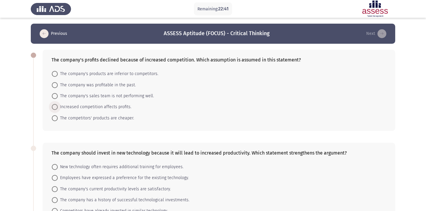
click at [55, 108] on span at bounding box center [55, 107] width 6 height 6
click at [55, 108] on input "Increased competition affects profits." at bounding box center [55, 107] width 6 height 6
radio input "true"
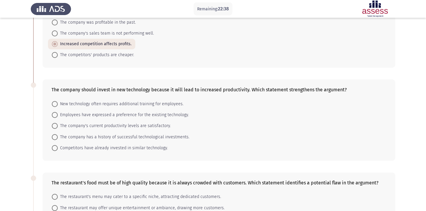
scroll to position [70, 0]
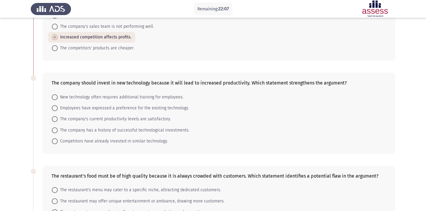
click at [56, 128] on span at bounding box center [55, 131] width 6 height 6
click at [56, 128] on input "The company has a history of successful technological investments." at bounding box center [55, 131] width 6 height 6
radio input "true"
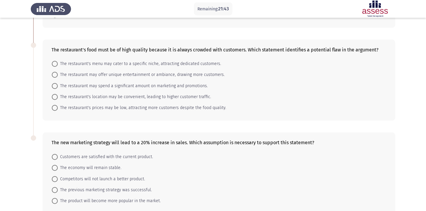
scroll to position [204, 0]
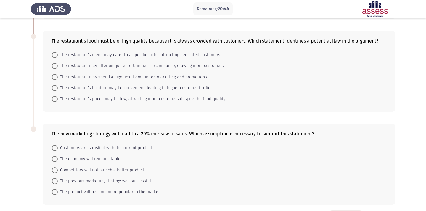
click at [54, 99] on span at bounding box center [55, 99] width 6 height 6
click at [54, 99] on input "The restaurant's prices may be low, attracting more customers despite the food …" at bounding box center [55, 99] width 6 height 6
radio input "true"
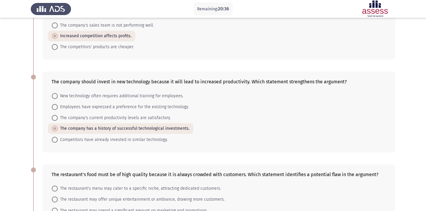
scroll to position [227, 0]
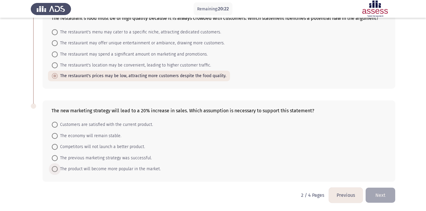
click at [54, 167] on span at bounding box center [55, 169] width 6 height 6
click at [54, 167] on input "The product will become more popular in the market." at bounding box center [55, 169] width 6 height 6
radio input "true"
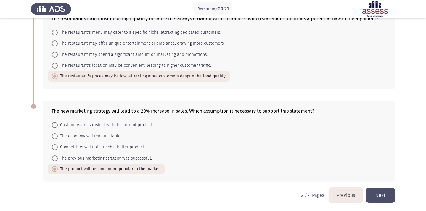
click at [380, 196] on button "Next" at bounding box center [380, 195] width 30 height 15
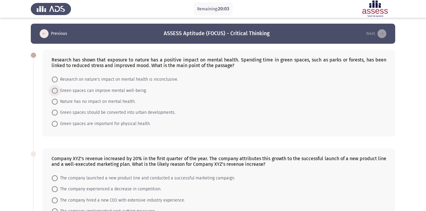
click at [55, 88] on span at bounding box center [55, 91] width 6 height 6
click at [55, 88] on input "Green spaces can improve mental well-being." at bounding box center [55, 91] width 6 height 6
radio input "true"
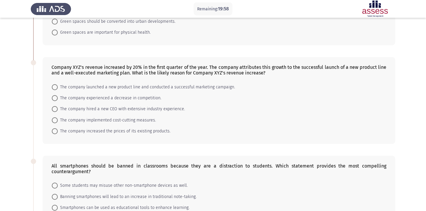
scroll to position [113, 0]
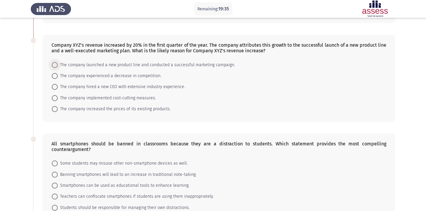
click at [56, 63] on span at bounding box center [55, 65] width 6 height 6
click at [56, 63] on input "The company launched a new product line and conducted a successful marketing ca…" at bounding box center [55, 65] width 6 height 6
radio input "true"
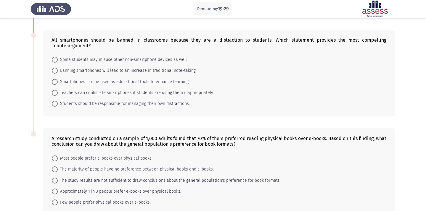
scroll to position [204, 0]
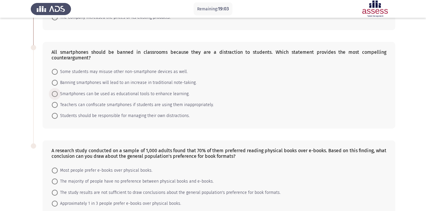
click at [54, 93] on span at bounding box center [55, 94] width 6 height 6
click at [54, 93] on input "Smartphones can be used as educational tools to enhance learning." at bounding box center [55, 94] width 6 height 6
radio input "true"
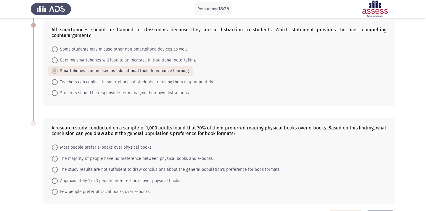
scroll to position [250, 0]
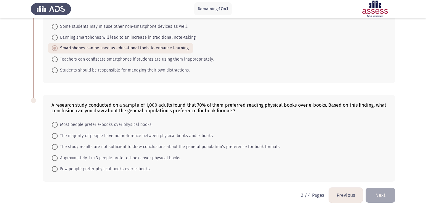
click at [56, 147] on span at bounding box center [55, 147] width 6 height 6
click at [56, 147] on input "The study results are not sufficient to draw conclusions about the general popu…" at bounding box center [55, 147] width 6 height 6
radio input "true"
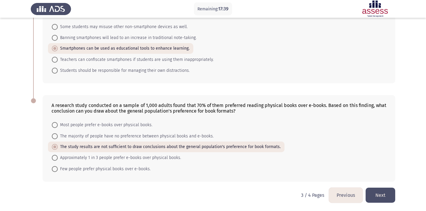
click at [383, 194] on button "Next" at bounding box center [380, 195] width 30 height 15
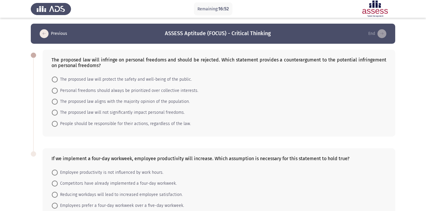
click at [54, 77] on span at bounding box center [55, 80] width 6 height 6
click at [54, 77] on input "The proposed law will protect the safety and well-being of the public." at bounding box center [55, 80] width 6 height 6
radio input "true"
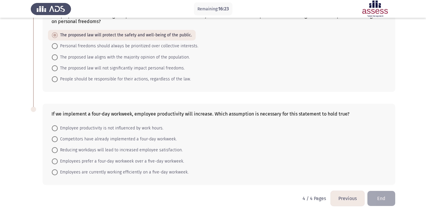
scroll to position [48, 0]
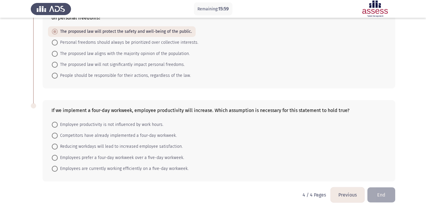
click at [55, 146] on span at bounding box center [55, 147] width 6 height 6
click at [55, 146] on input "Reducing workdays will lead to increased employee satisfaction." at bounding box center [55, 147] width 6 height 6
radio input "true"
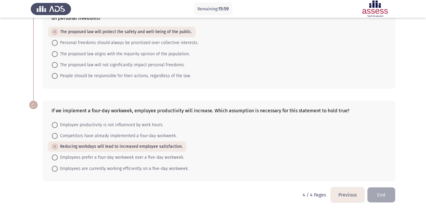
scroll to position [47, 0]
click at [383, 193] on button "End" at bounding box center [381, 195] width 28 height 15
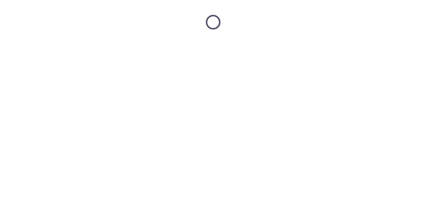
scroll to position [0, 0]
